Goal: Download file/media

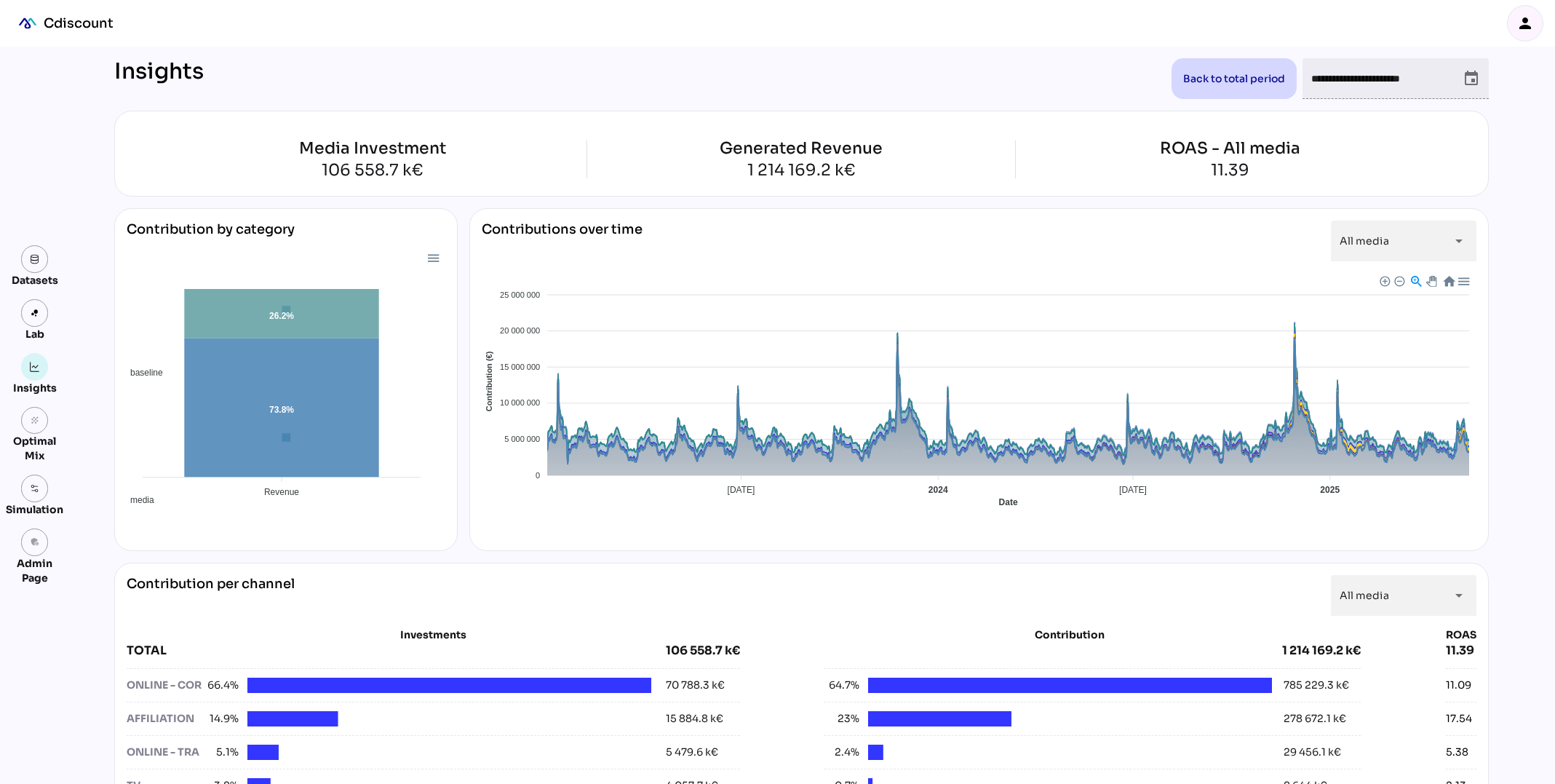
scroll to position [547, 0]
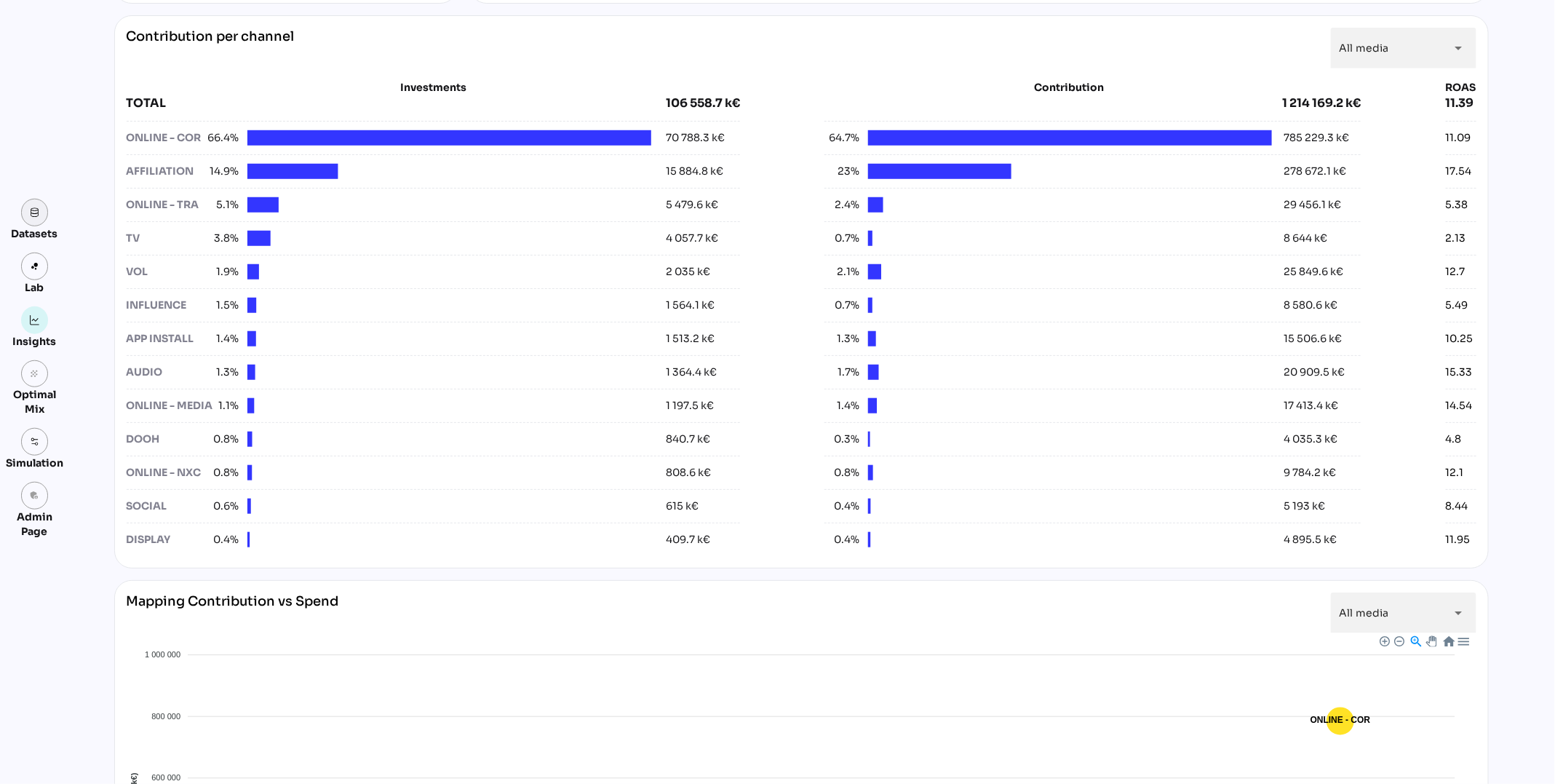
click at [35, 203] on link at bounding box center [35, 212] width 28 height 28
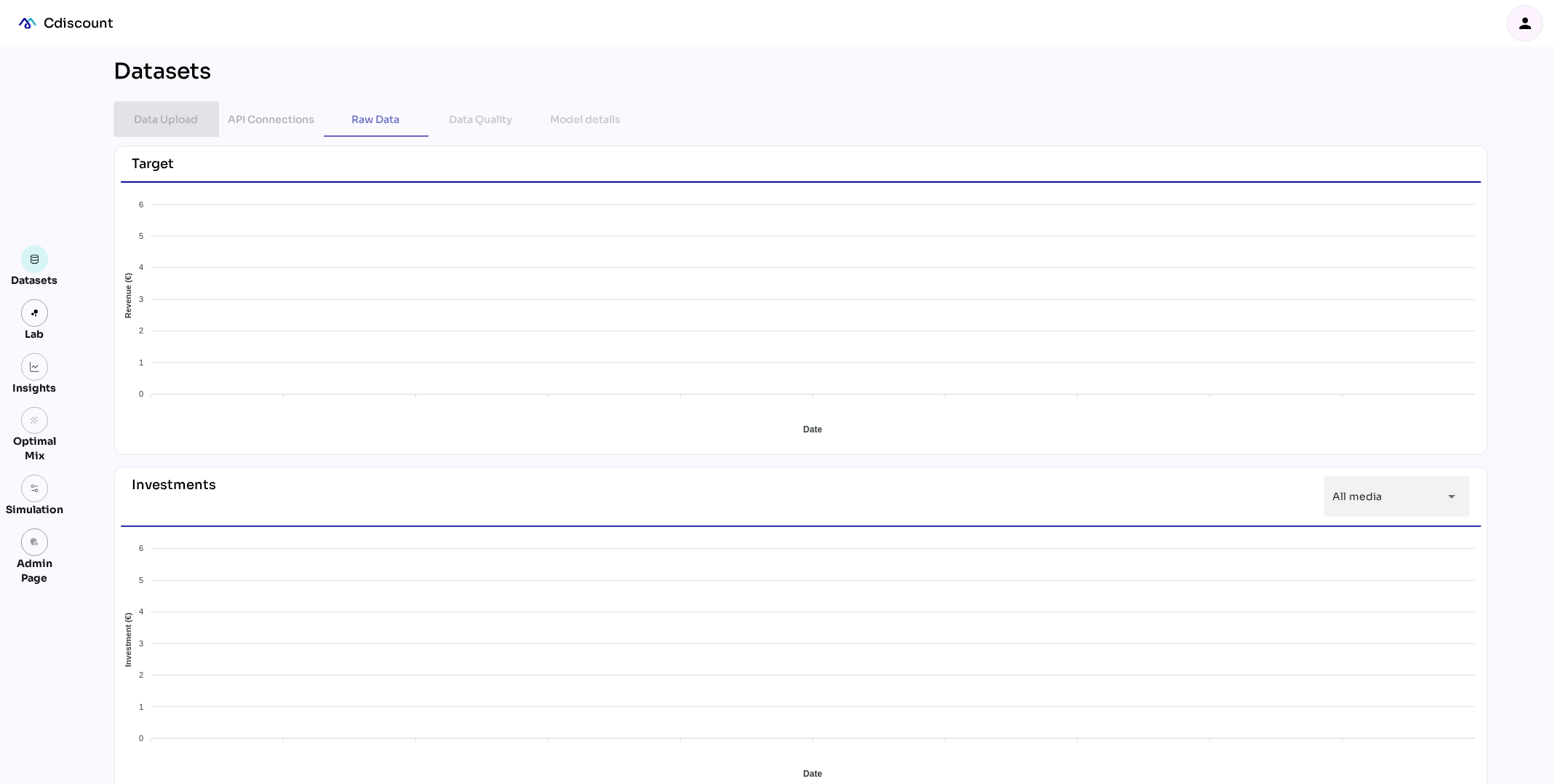
click at [175, 133] on div "Data Upload" at bounding box center [166, 119] width 64 height 35
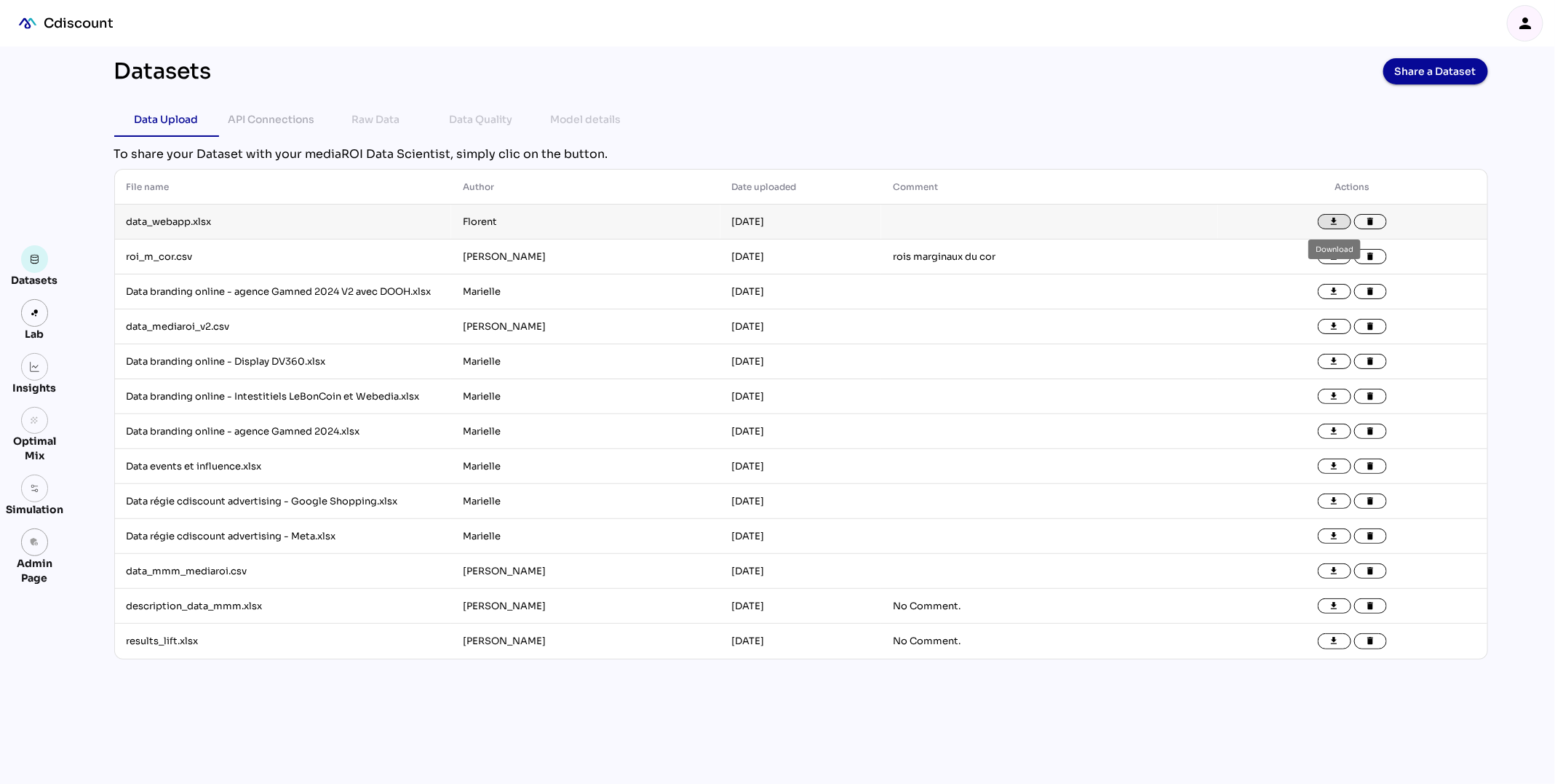
click at [1327, 222] on button "file_download" at bounding box center [1335, 222] width 33 height 16
click at [1523, 32] on div "person" at bounding box center [1526, 23] width 35 height 35
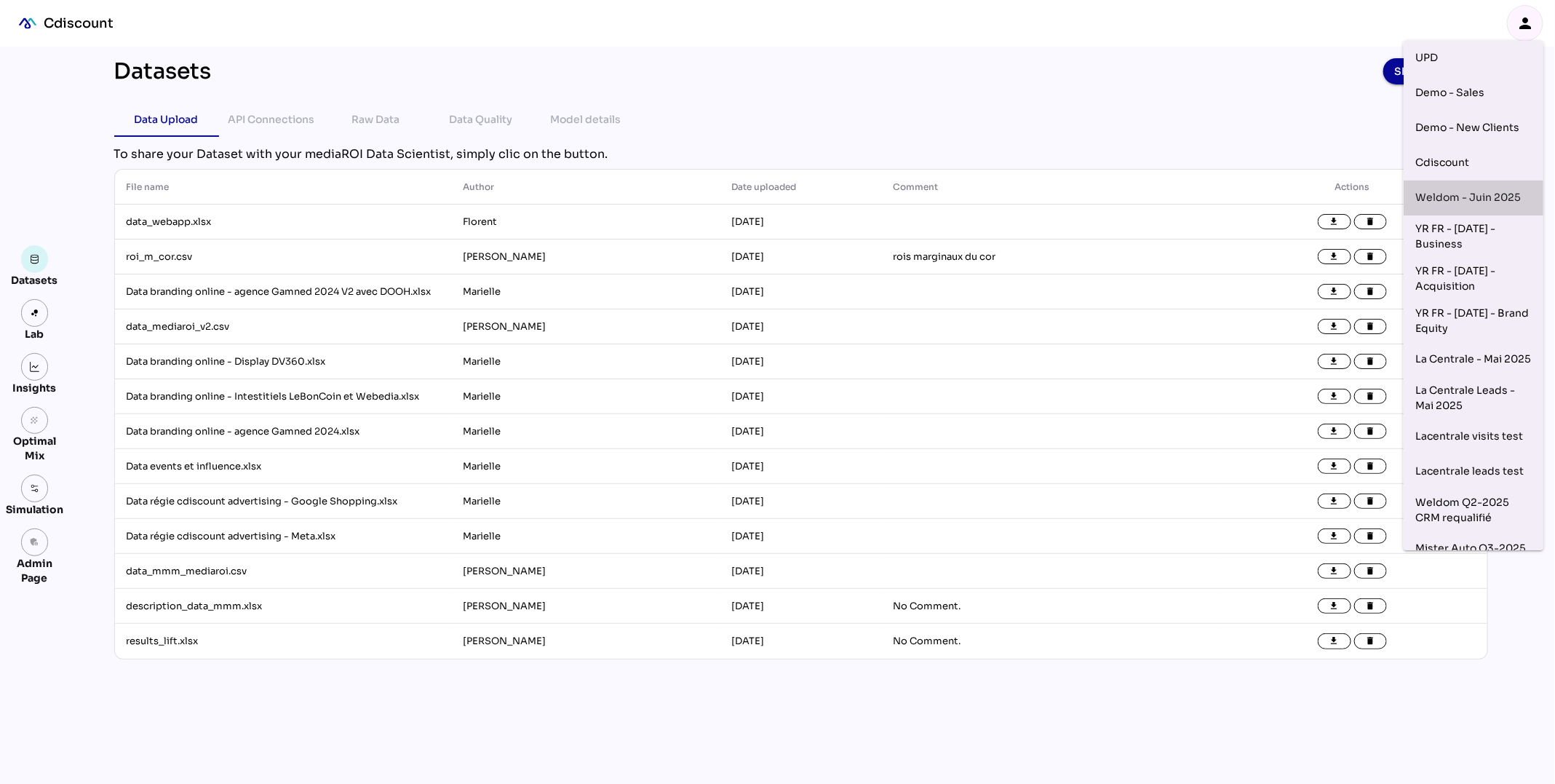
click at [1498, 198] on div "Weldom - Juin 2025" at bounding box center [1473, 197] width 116 height 23
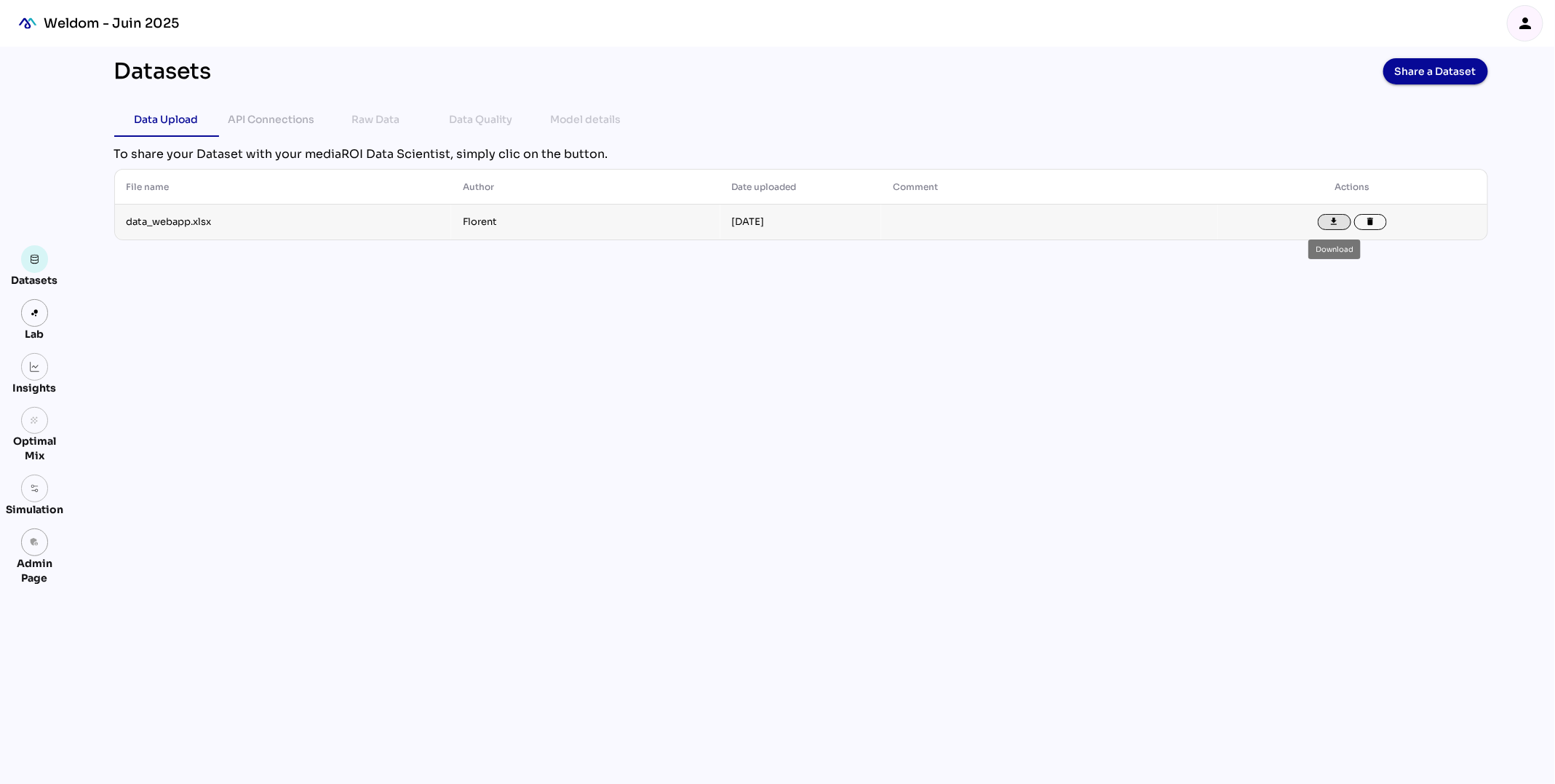
click at [1330, 224] on icon "file_download" at bounding box center [1334, 222] width 10 height 10
click at [1528, 25] on icon "person" at bounding box center [1526, 23] width 17 height 17
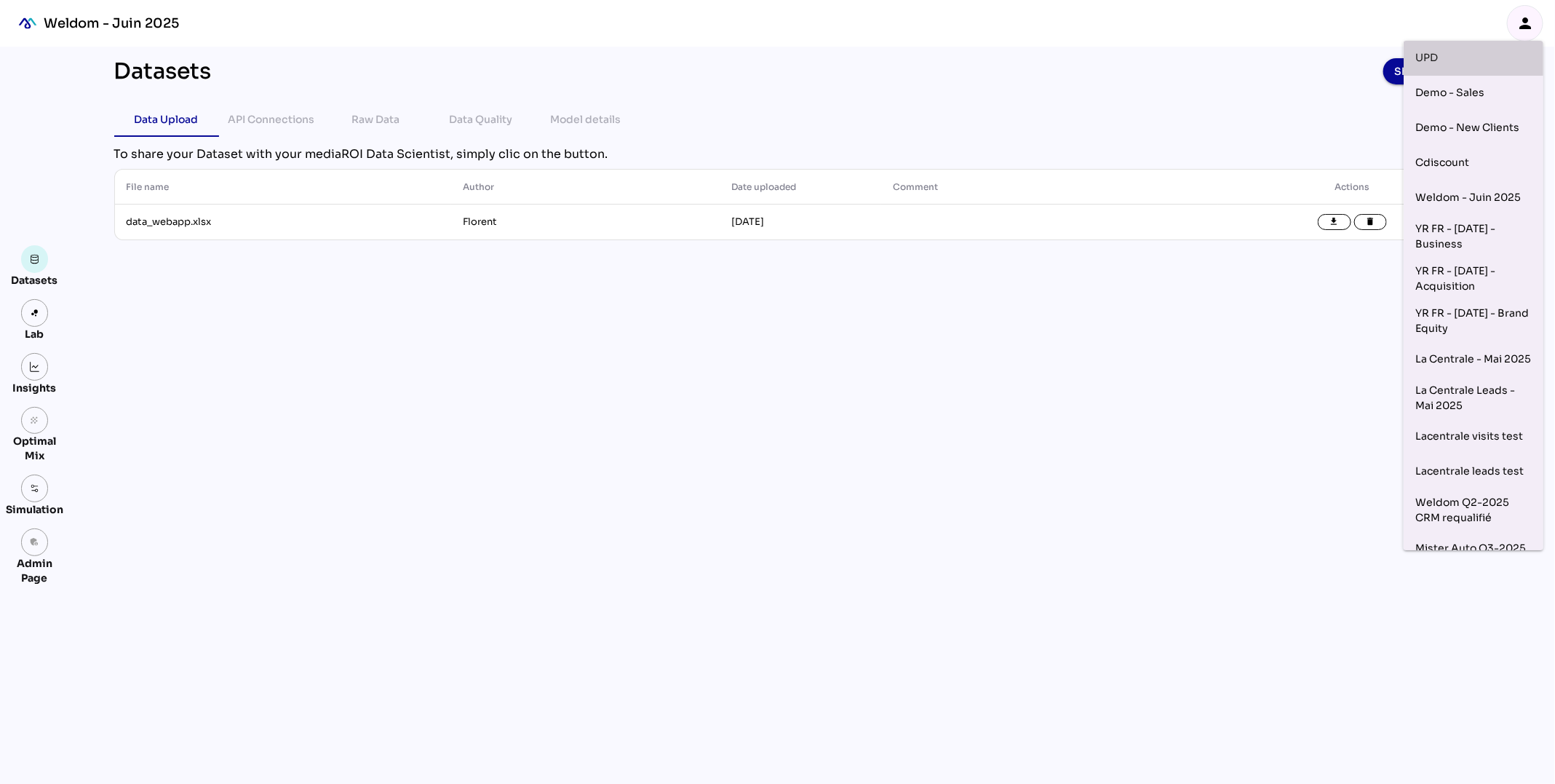
click at [1470, 52] on div "UPD" at bounding box center [1473, 58] width 116 height 23
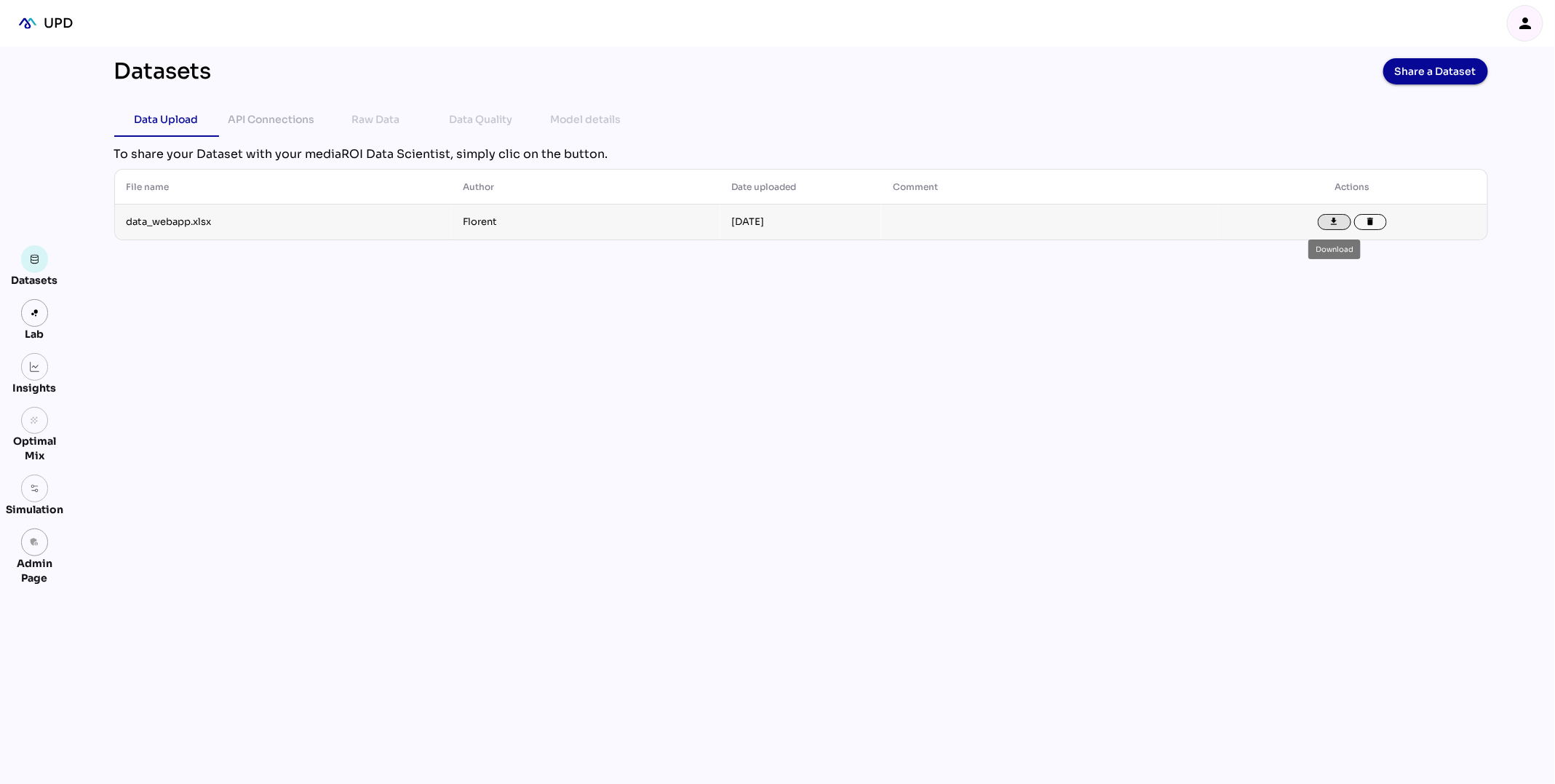
click at [1338, 221] on icon "file_download" at bounding box center [1334, 222] width 10 height 10
click at [1530, 18] on icon "person" at bounding box center [1526, 23] width 17 height 17
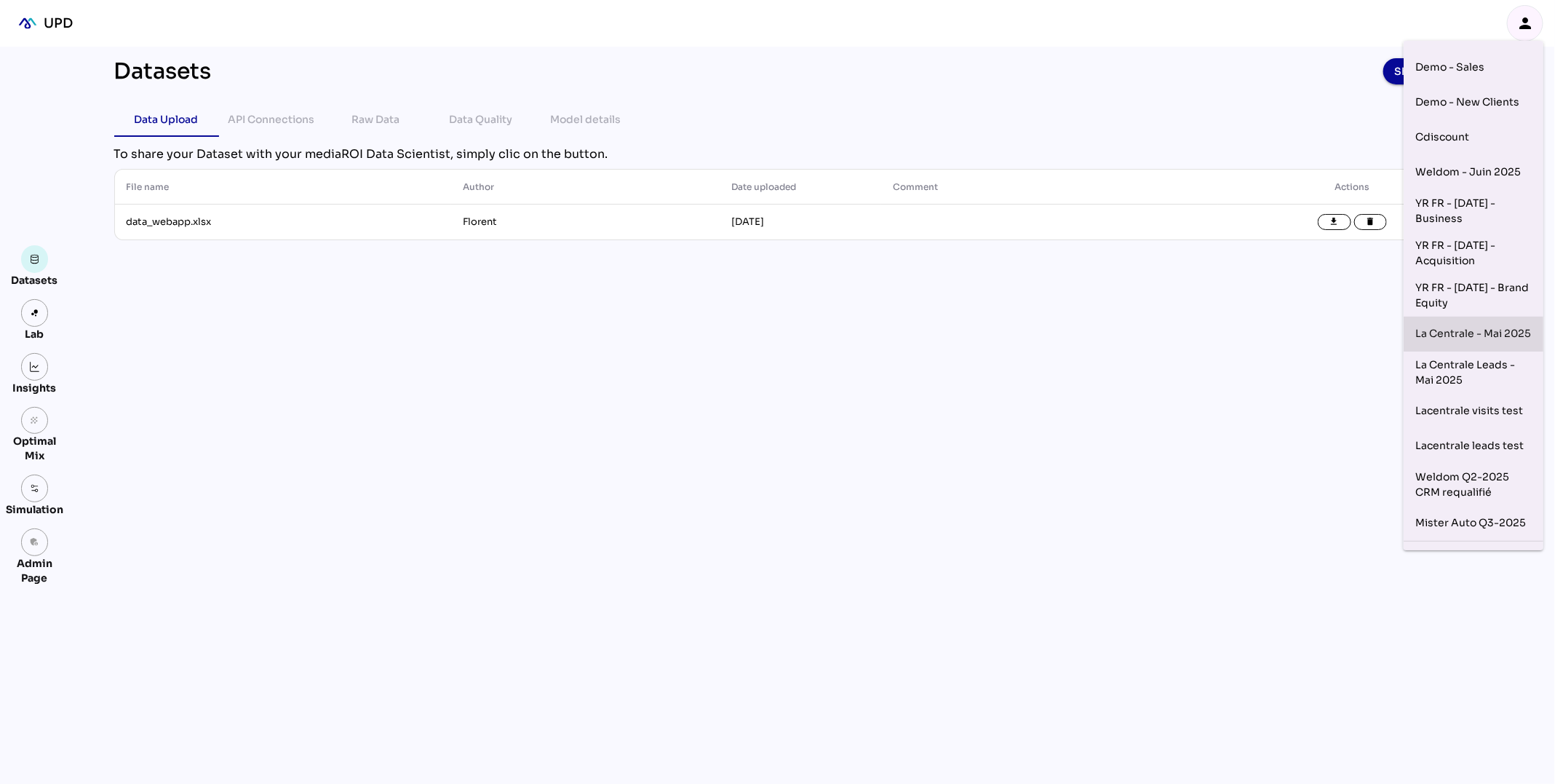
scroll to position [51, 0]
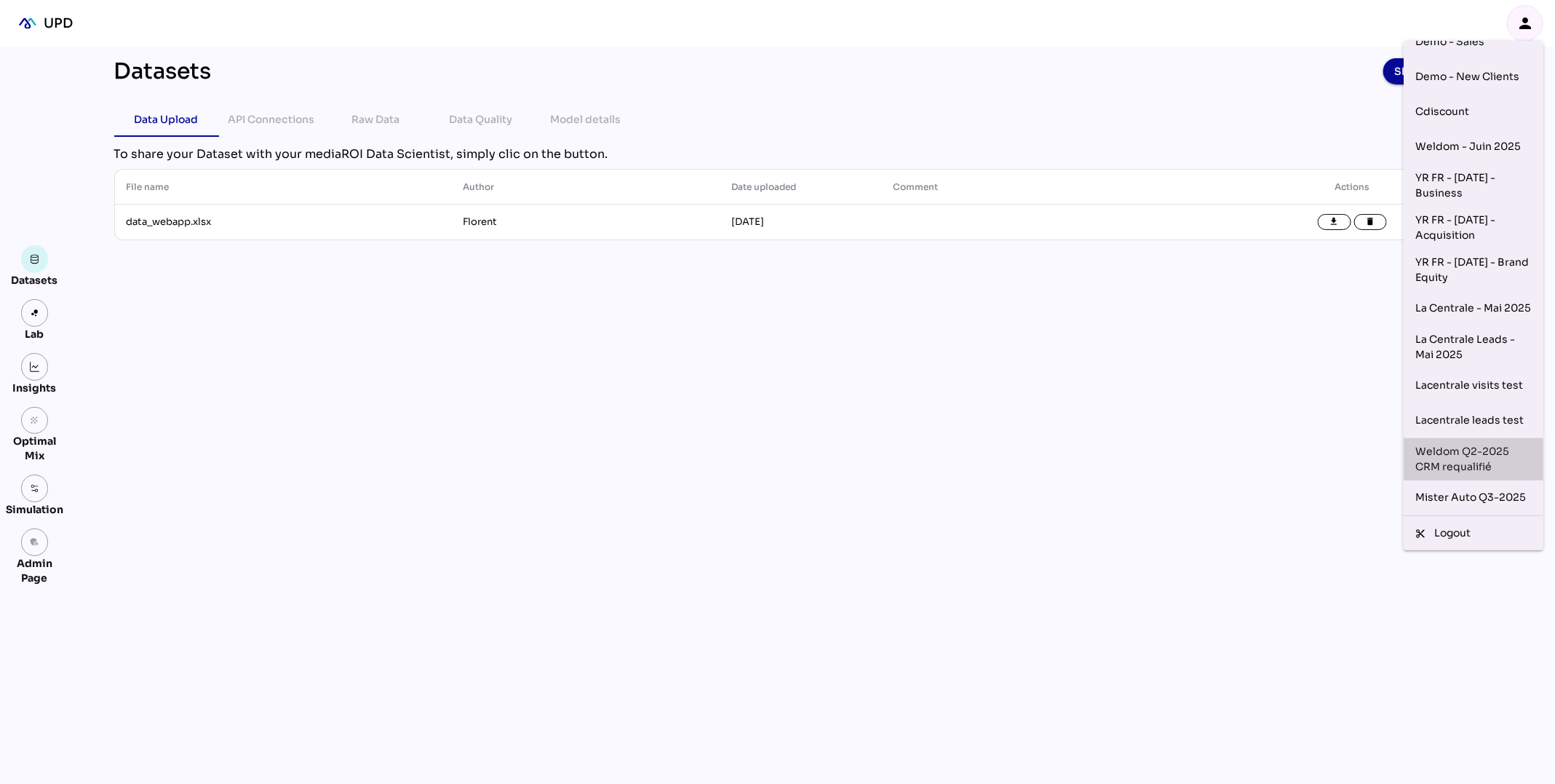
click at [1465, 465] on div "Weldom Q2-2025 CRM requalifié" at bounding box center [1473, 459] width 116 height 31
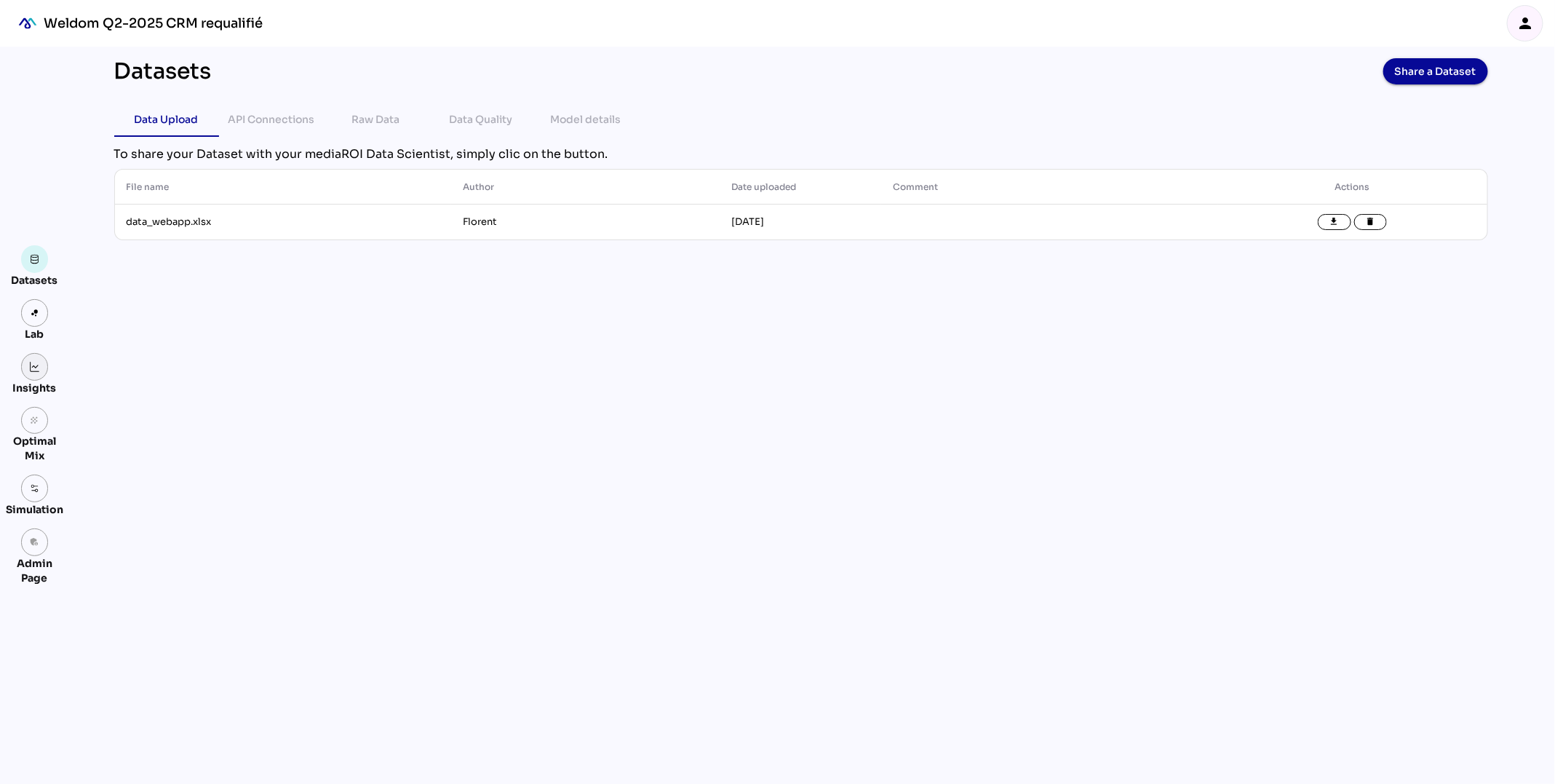
click at [39, 362] on img at bounding box center [35, 366] width 10 height 10
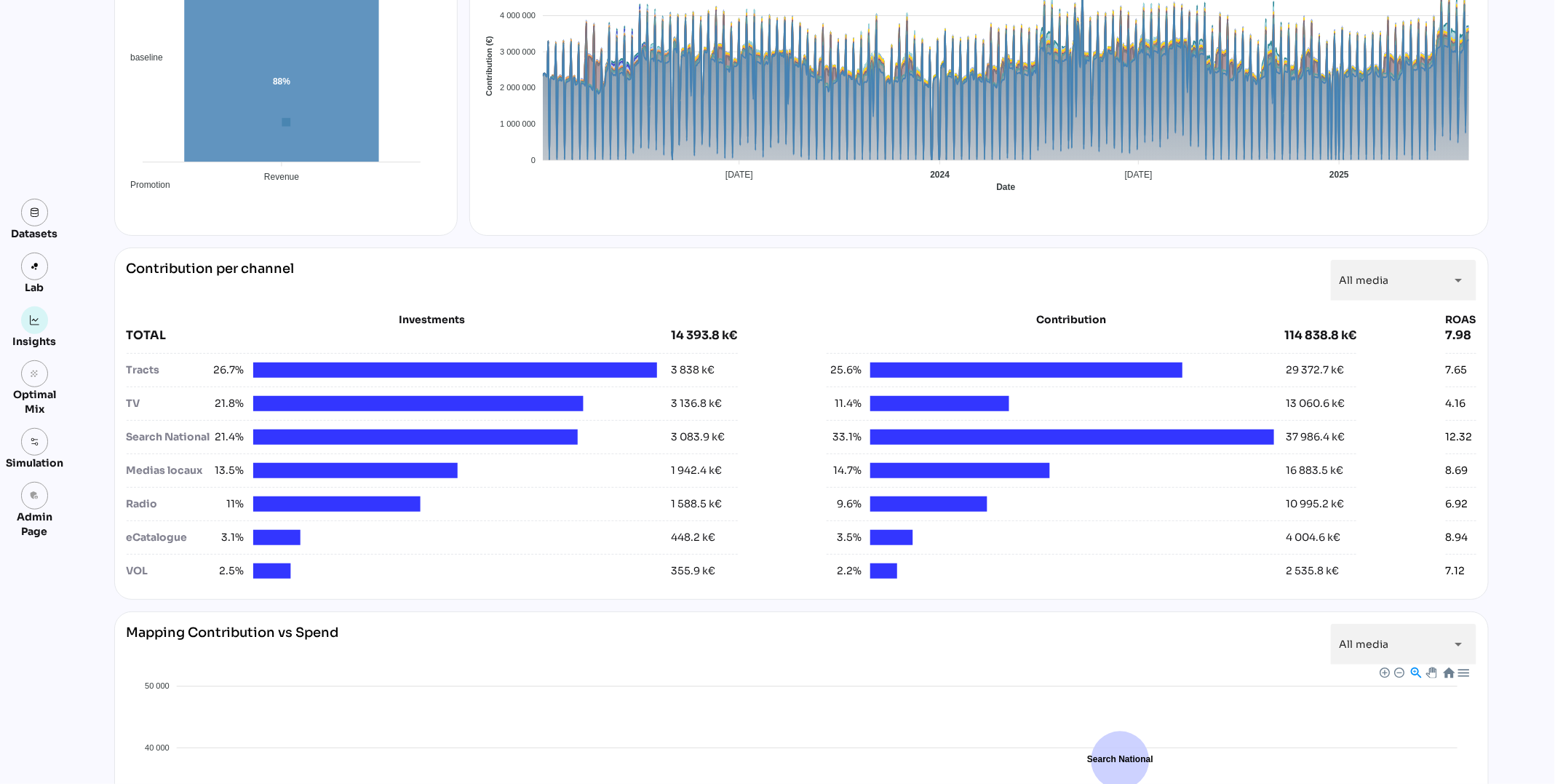
scroll to position [332, 0]
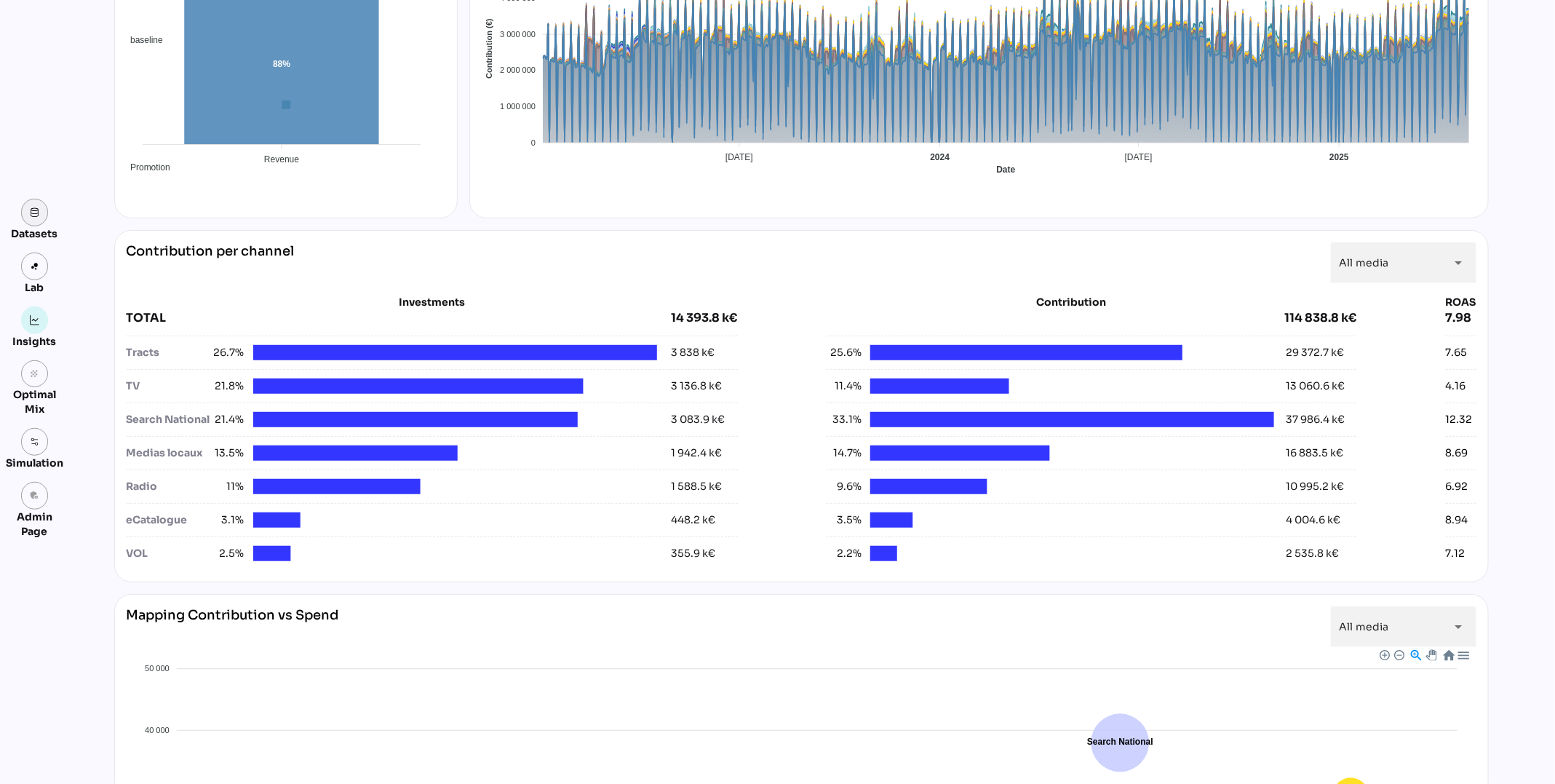
click at [42, 216] on link at bounding box center [35, 212] width 28 height 28
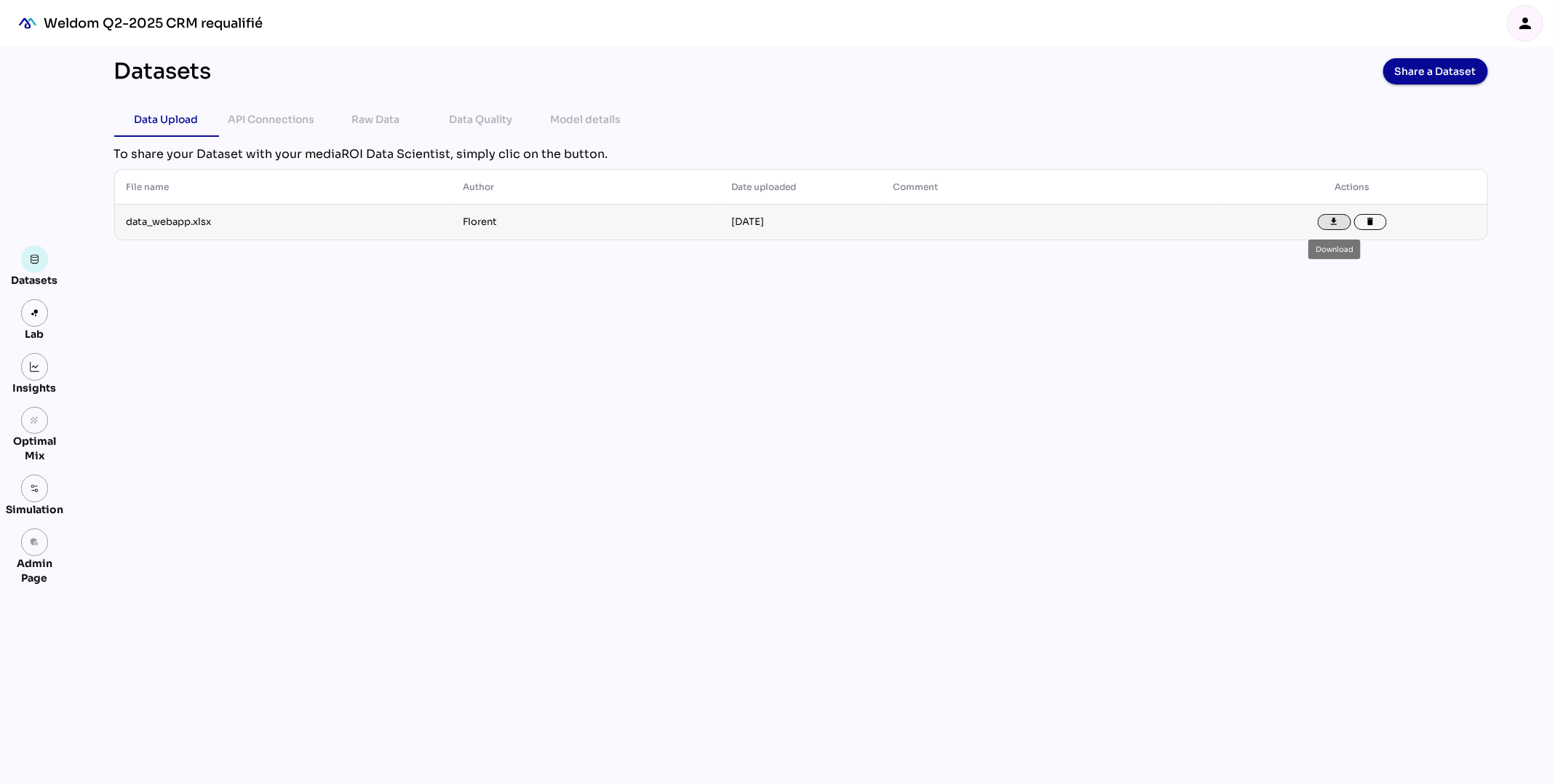
click at [1336, 223] on icon "file_download" at bounding box center [1334, 222] width 10 height 10
click at [1364, 358] on div "Datasets Share a Dataset Data Upload API Connections Raw Data Data Quality Mode…" at bounding box center [802, 415] width 1398 height 737
click at [1530, 21] on icon "person" at bounding box center [1526, 23] width 17 height 17
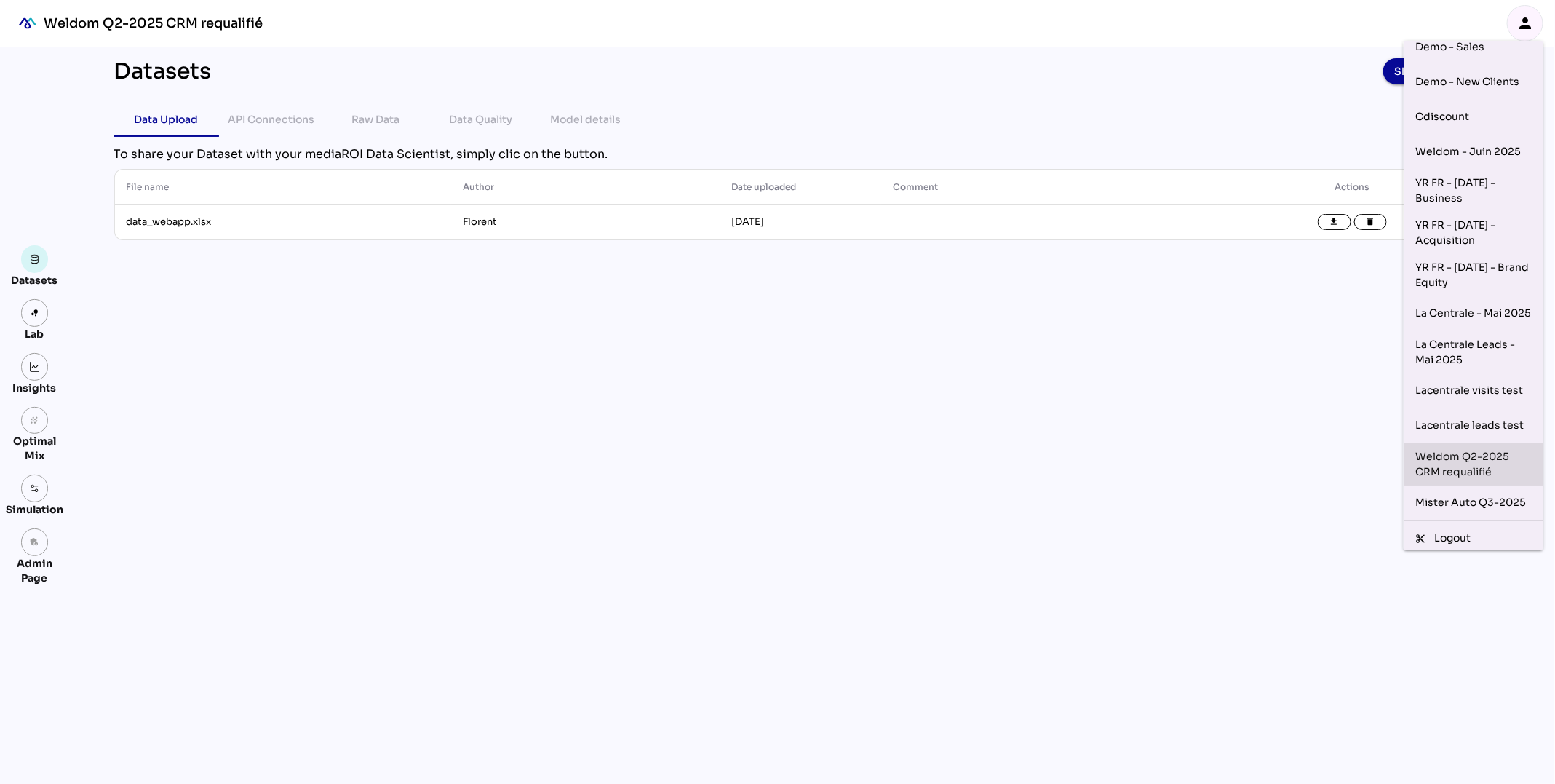
scroll to position [51, 0]
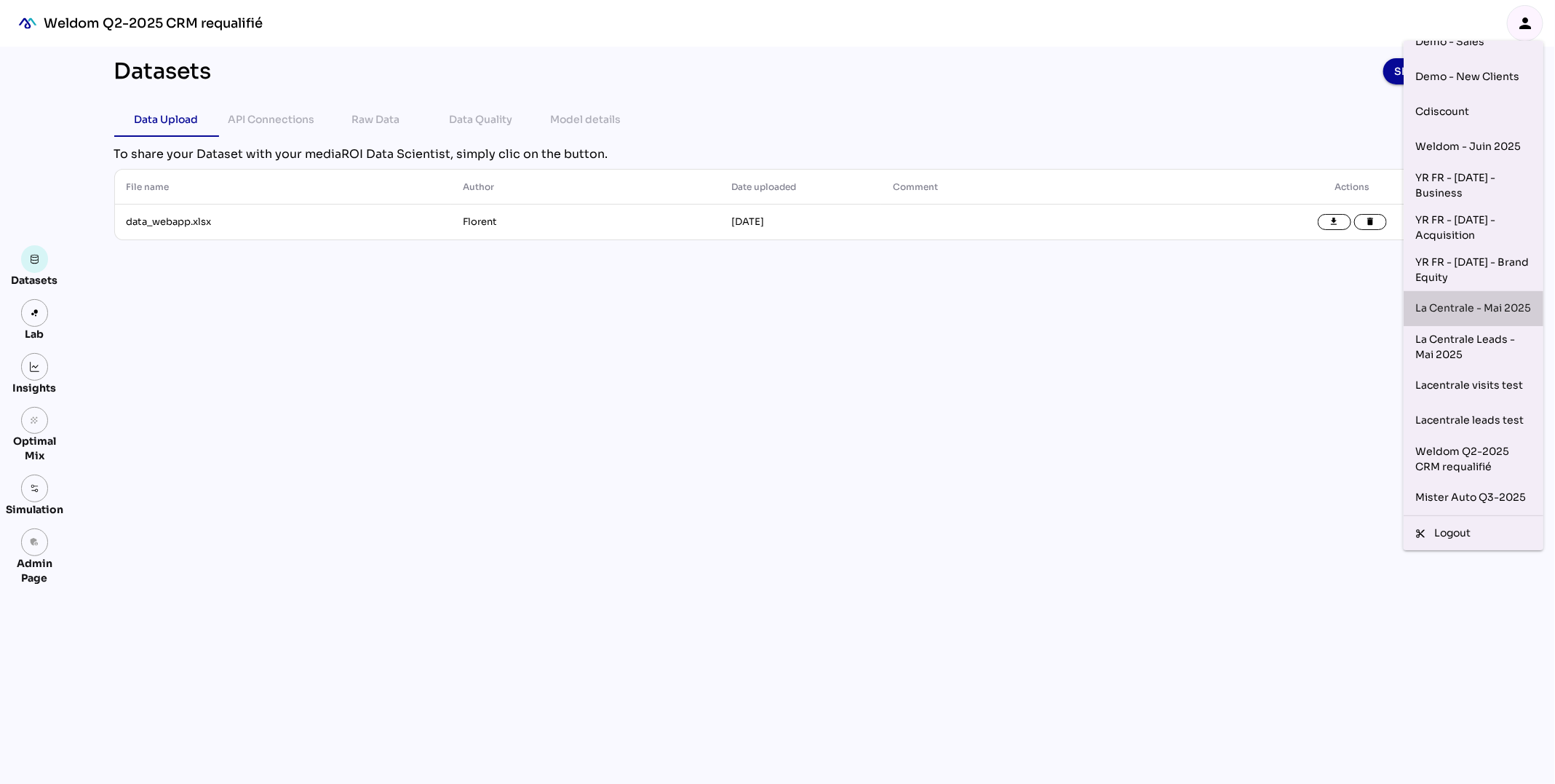
click at [1495, 312] on div "La Centrale - Mai 2025" at bounding box center [1473, 308] width 116 height 23
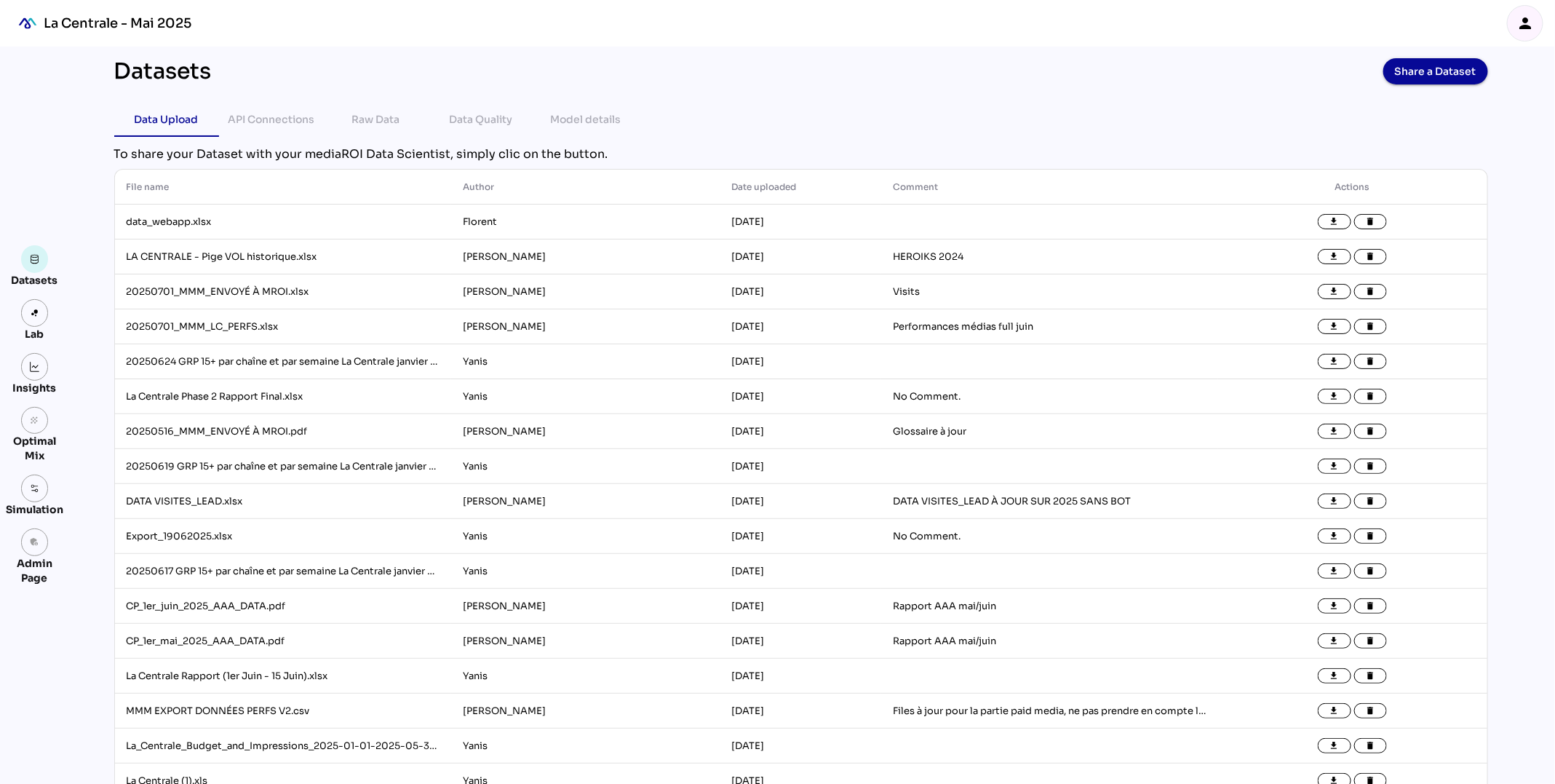
click at [1536, 32] on div "person" at bounding box center [1526, 23] width 35 height 35
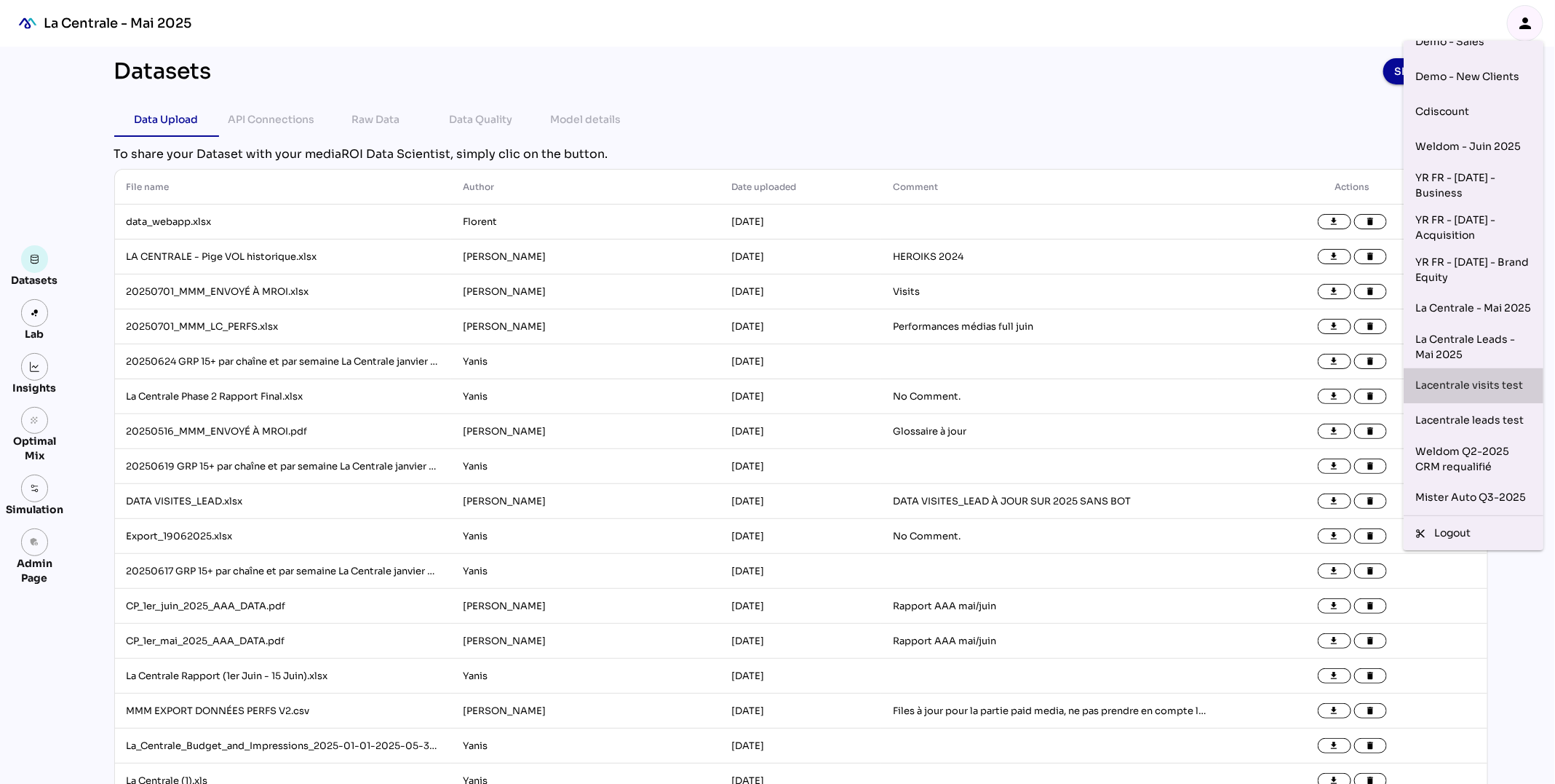
click at [1484, 390] on div "Lacentrale visits test" at bounding box center [1473, 385] width 116 height 23
